Goal: Navigation & Orientation: Find specific page/section

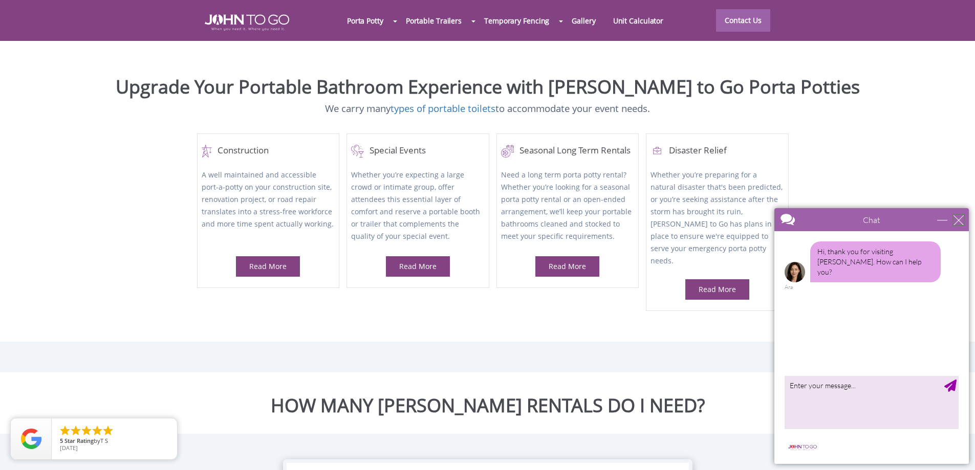
click at [960, 222] on div "close" at bounding box center [959, 220] width 10 height 10
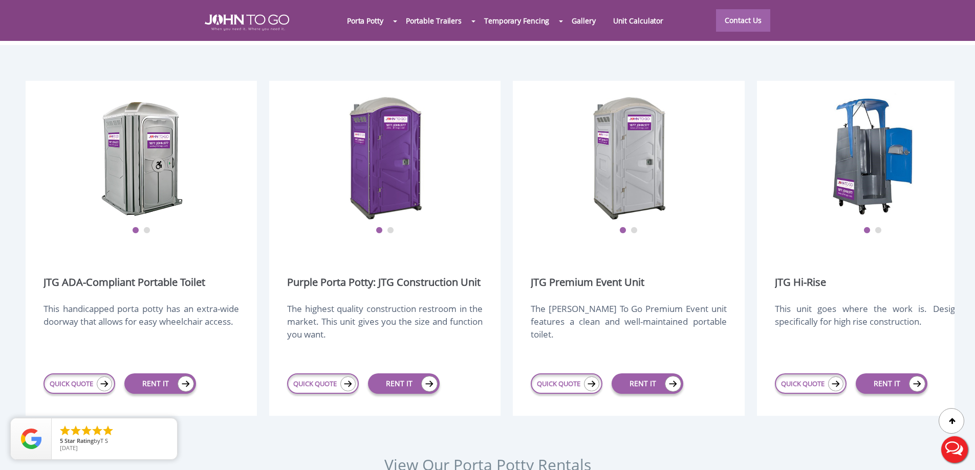
scroll to position [1346, 0]
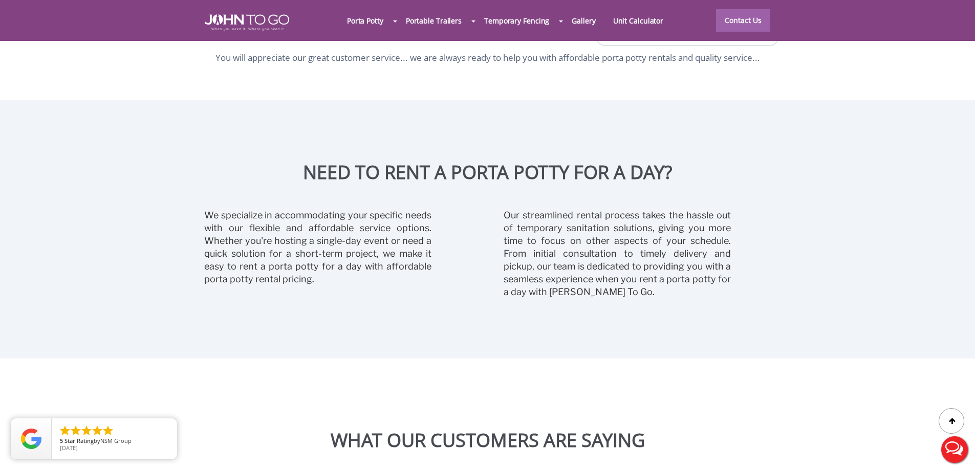
click at [785, 228] on div "Our streamlined rental process takes the hassle out of temporary sanitation sol…" at bounding box center [637, 256] width 299 height 112
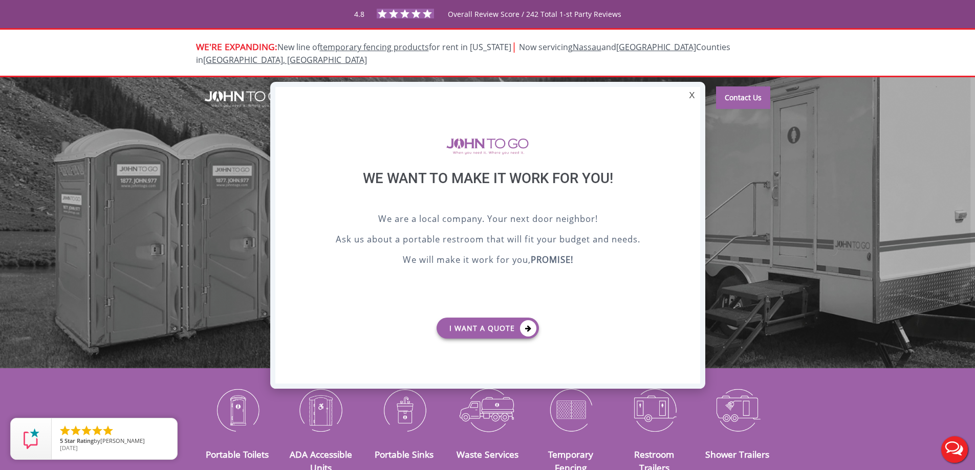
scroll to position [0, 0]
click at [688, 95] on div "X" at bounding box center [692, 95] width 16 height 17
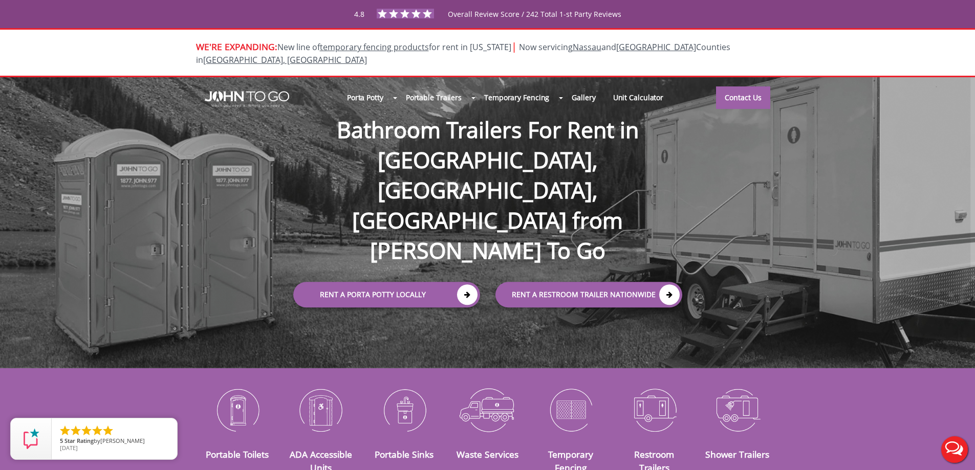
click at [831, 199] on div "Porta Potty Portable Toilets ADA Accessible Units Portable Sinks Waste Services…" at bounding box center [487, 223] width 975 height 292
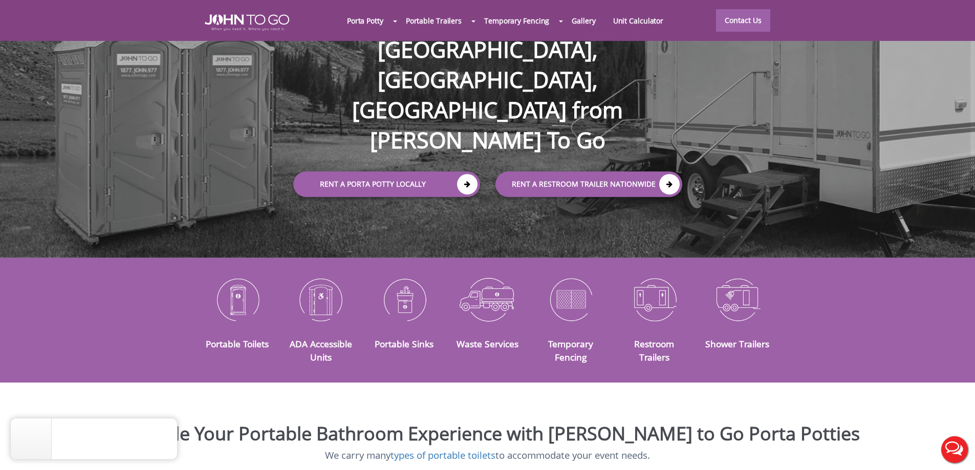
scroll to position [373, 0]
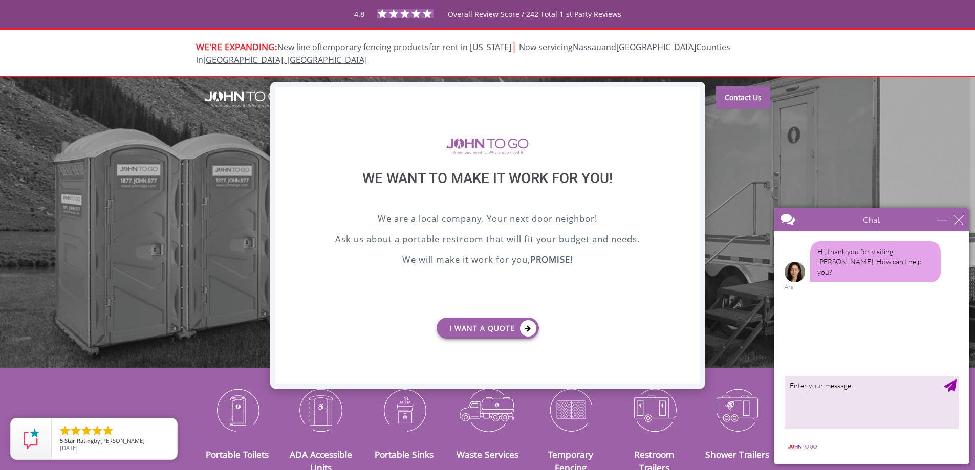
click at [691, 95] on div "X" at bounding box center [692, 95] width 16 height 17
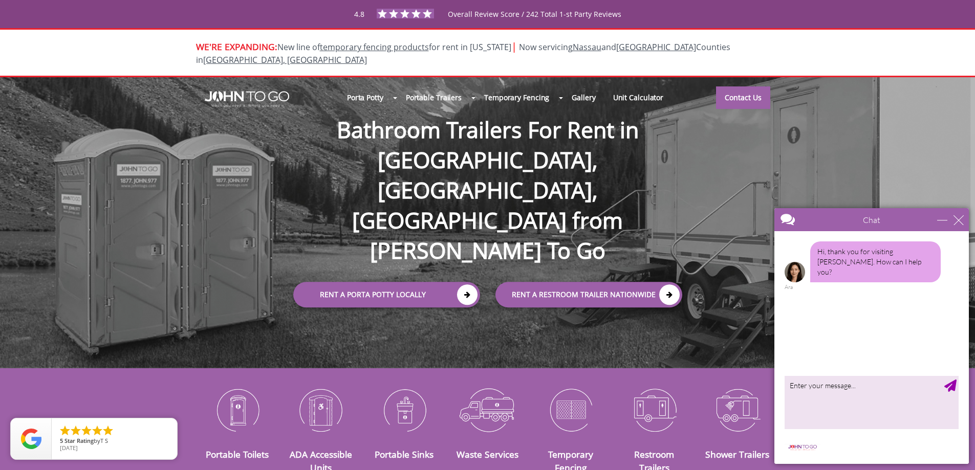
click at [963, 222] on div "Chat" at bounding box center [872, 219] width 195 height 23
click at [955, 218] on div "close" at bounding box center [959, 220] width 10 height 10
